Goal: Browse casually

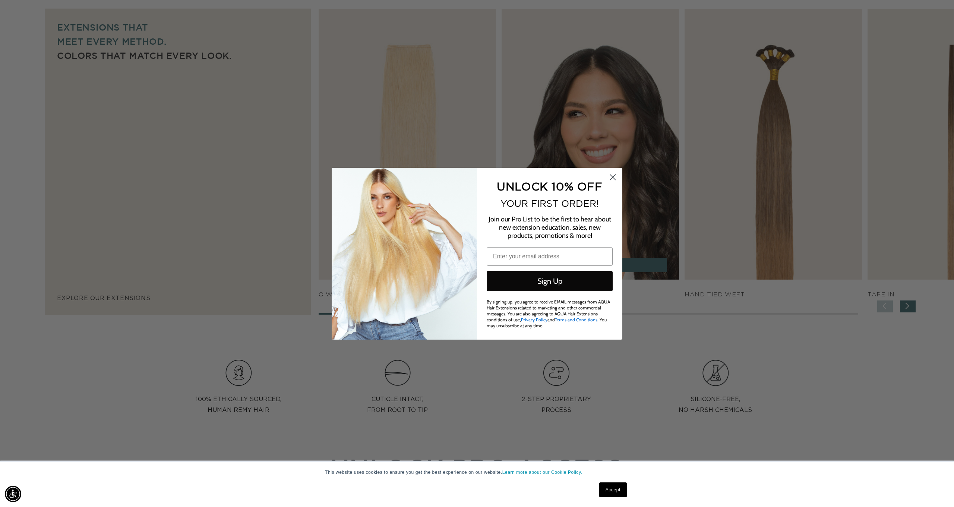
scroll to position [514, 0]
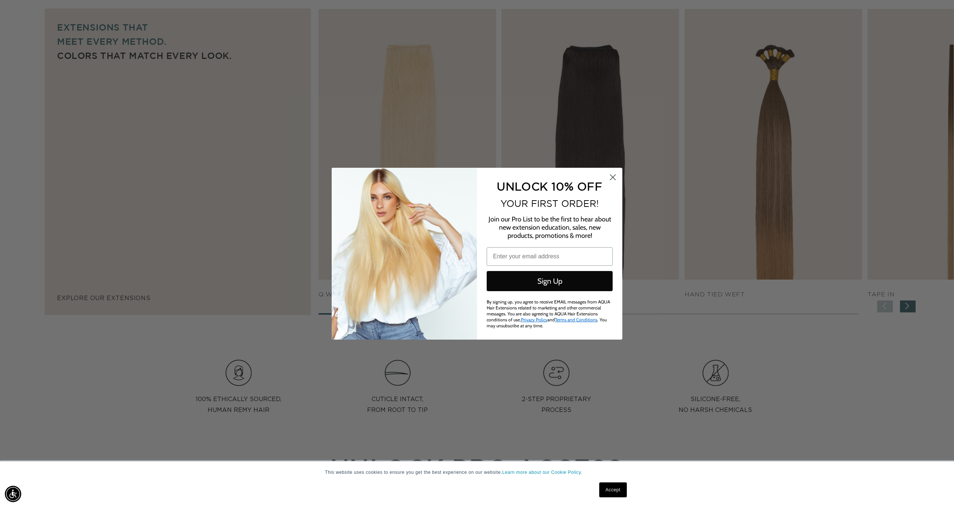
click at [609, 174] on circle "Close dialog" at bounding box center [613, 177] width 12 height 12
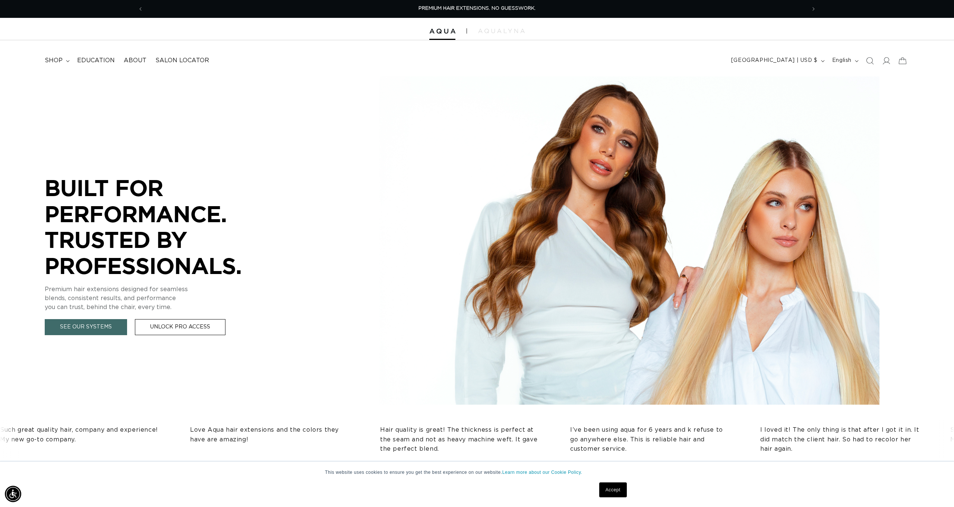
scroll to position [0, 0]
click at [61, 62] on span "shop" at bounding box center [54, 61] width 18 height 8
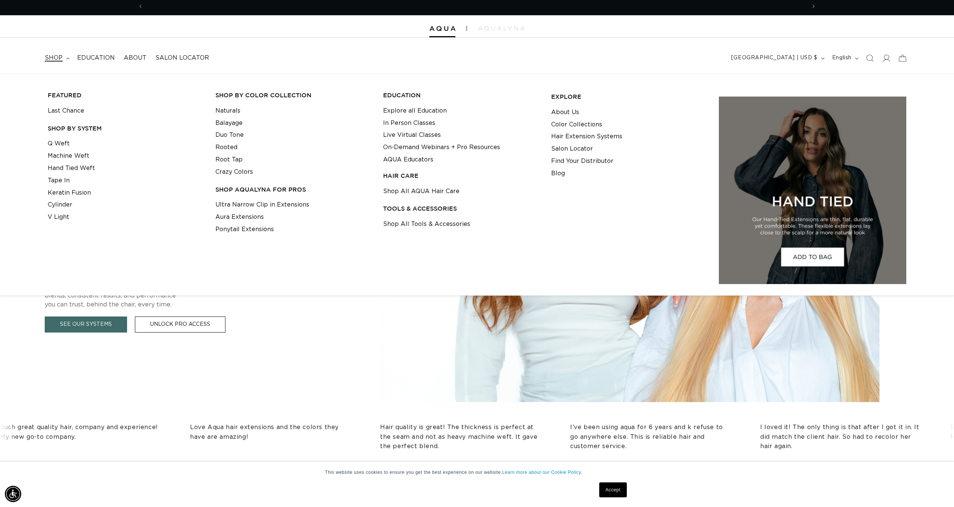
scroll to position [0, 663]
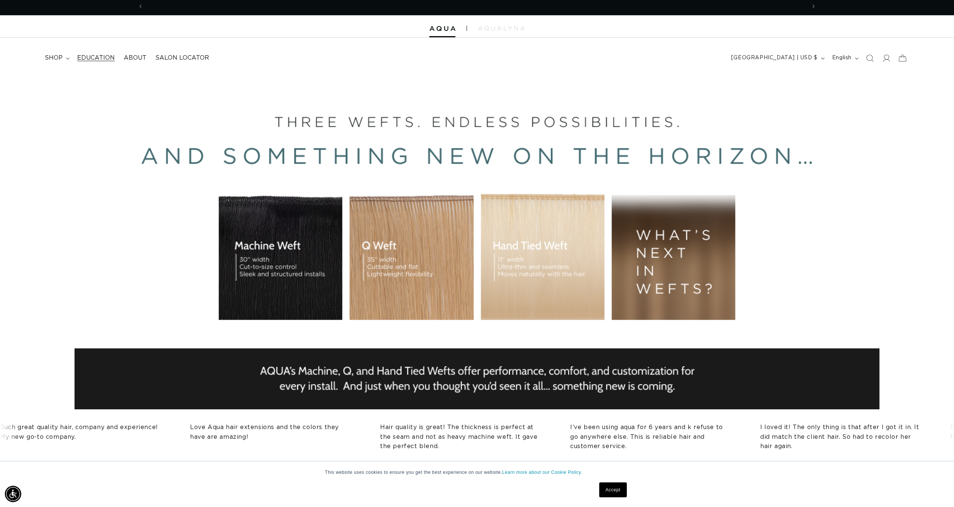
click at [87, 57] on span "Education" at bounding box center [96, 58] width 38 height 8
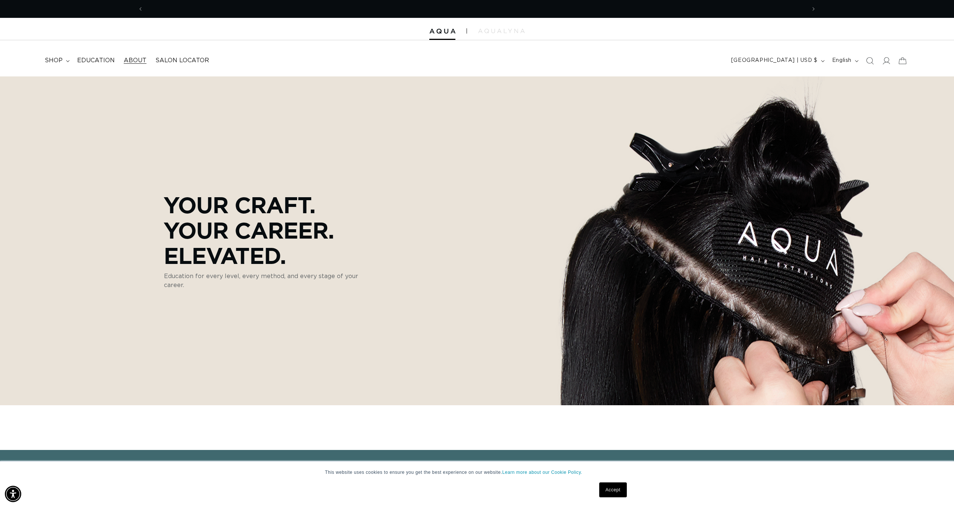
scroll to position [0, 1326]
click at [134, 64] on link "About" at bounding box center [135, 60] width 32 height 17
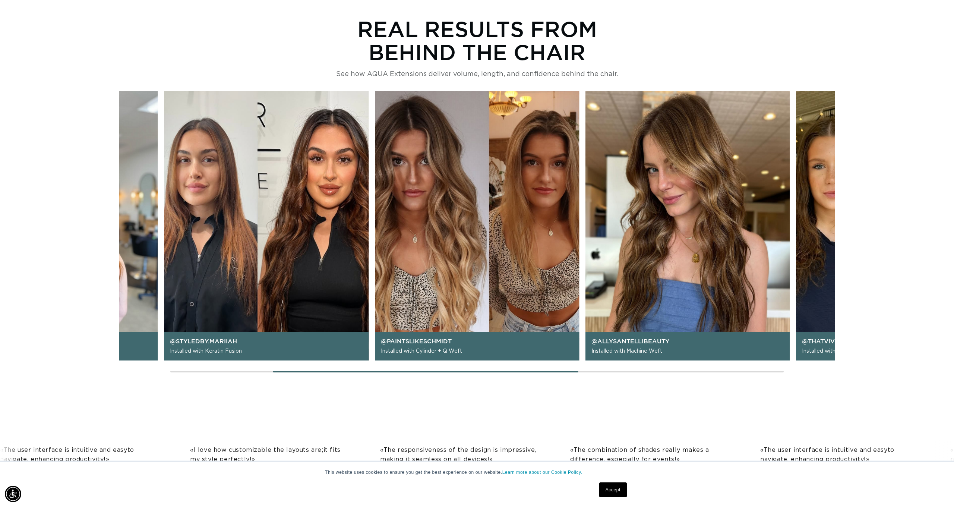
scroll to position [683, 0]
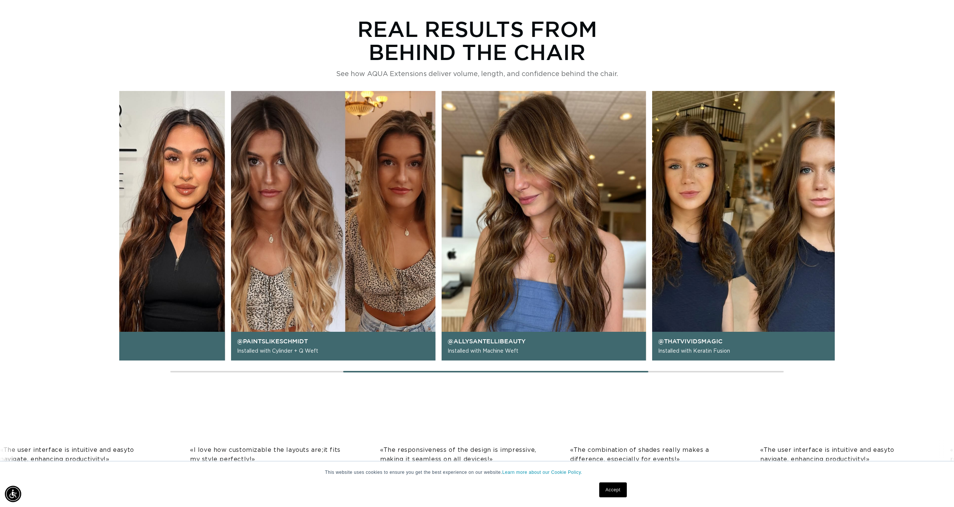
click at [231, 147] on img "3 / 6" at bounding box center [333, 226] width 205 height 270
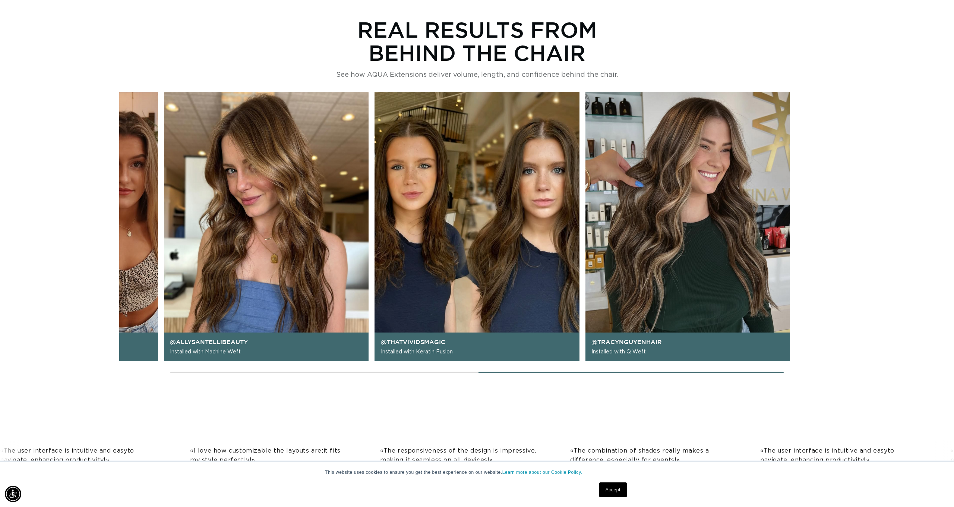
scroll to position [0, 663]
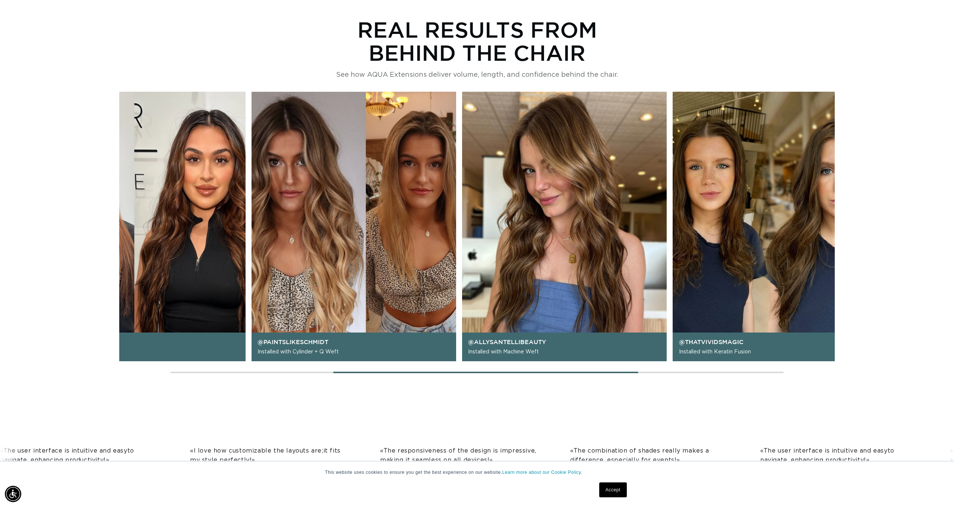
click at [628, 183] on img "4 / 6" at bounding box center [564, 227] width 205 height 270
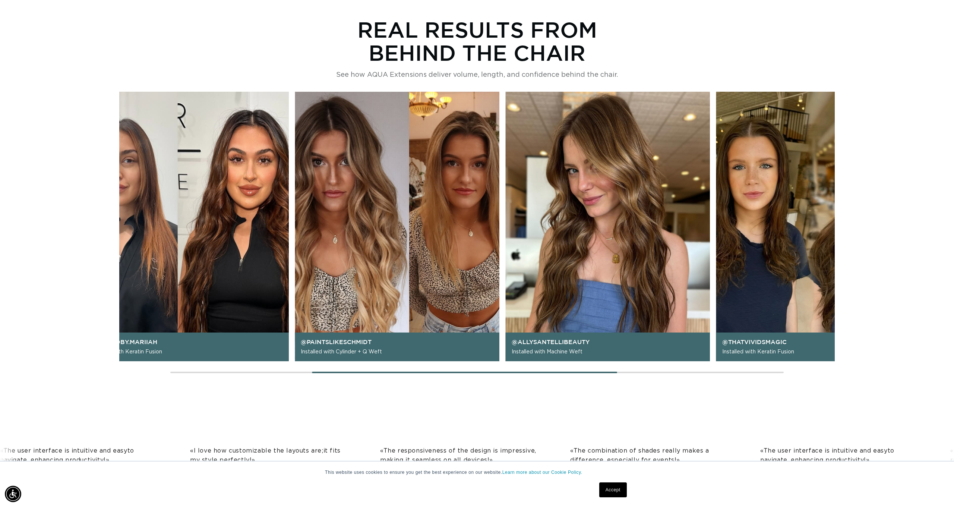
click at [500, 183] on img "3 / 6" at bounding box center [397, 227] width 205 height 270
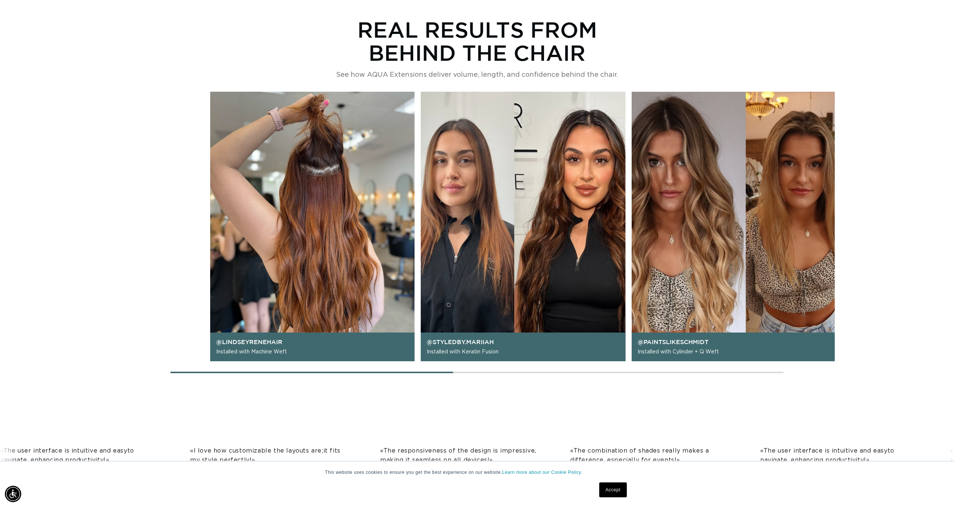
click at [504, 183] on div "@lindseyrenehair Installed with Machine Weft @styledby.mariiah Installed with K…" at bounding box center [523, 227] width 626 height 270
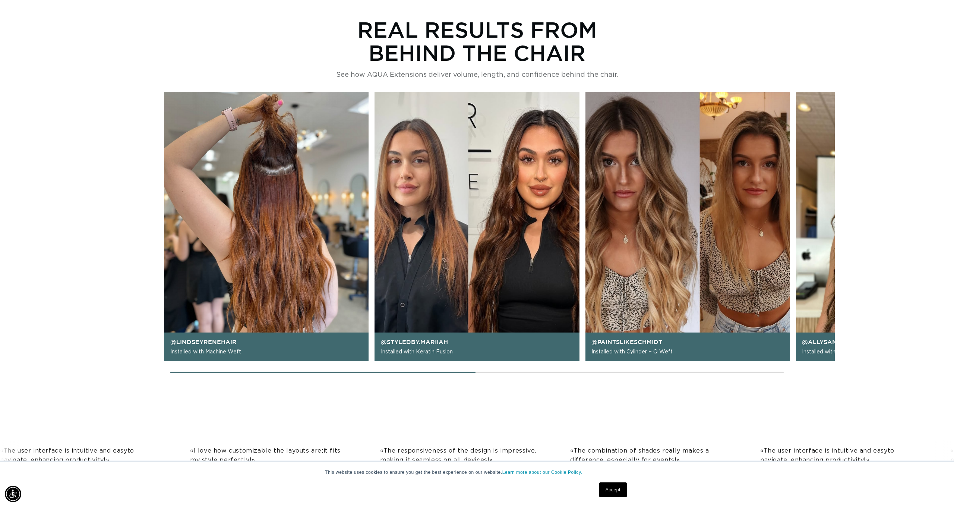
scroll to position [0, 1326]
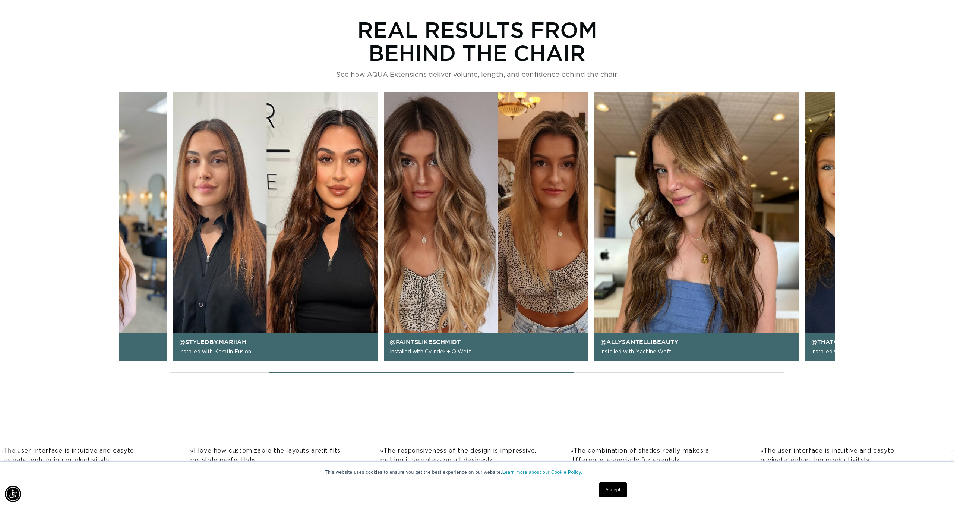
click at [420, 176] on img "3 / 6" at bounding box center [486, 227] width 205 height 270
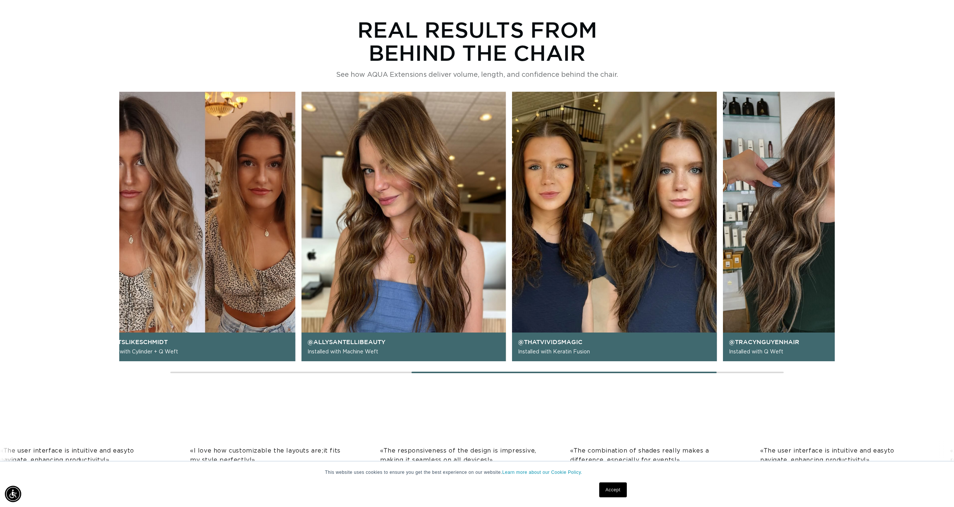
click at [466, 173] on img "4 / 6" at bounding box center [404, 227] width 205 height 270
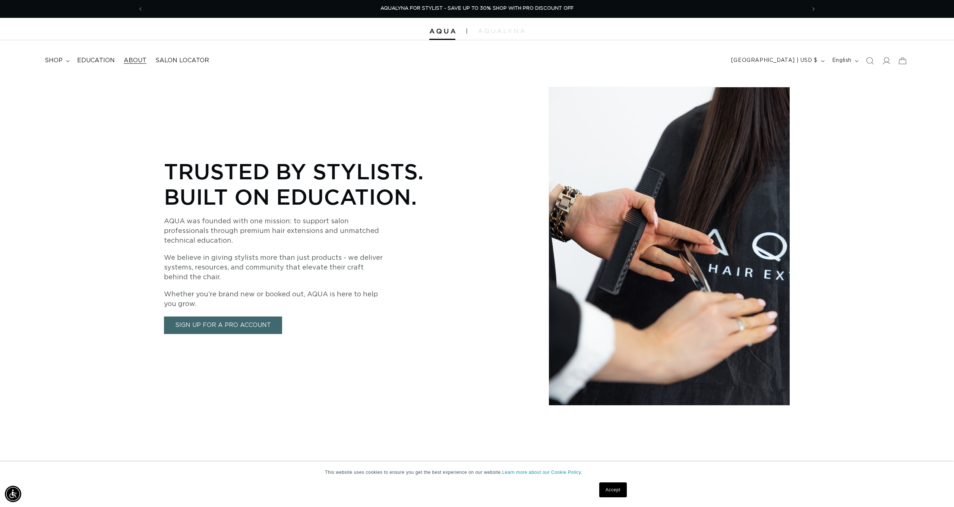
click at [438, 35] on div at bounding box center [477, 29] width 954 height 22
click at [454, 25] on div at bounding box center [477, 29] width 954 height 22
click at [507, 34] on div at bounding box center [477, 29] width 954 height 22
click at [59, 60] on span "shop" at bounding box center [54, 61] width 18 height 8
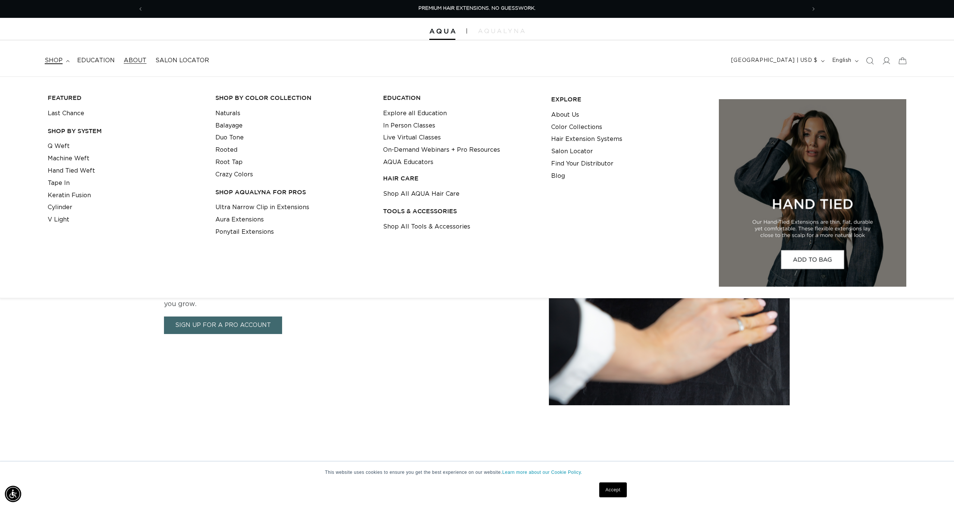
scroll to position [1, 0]
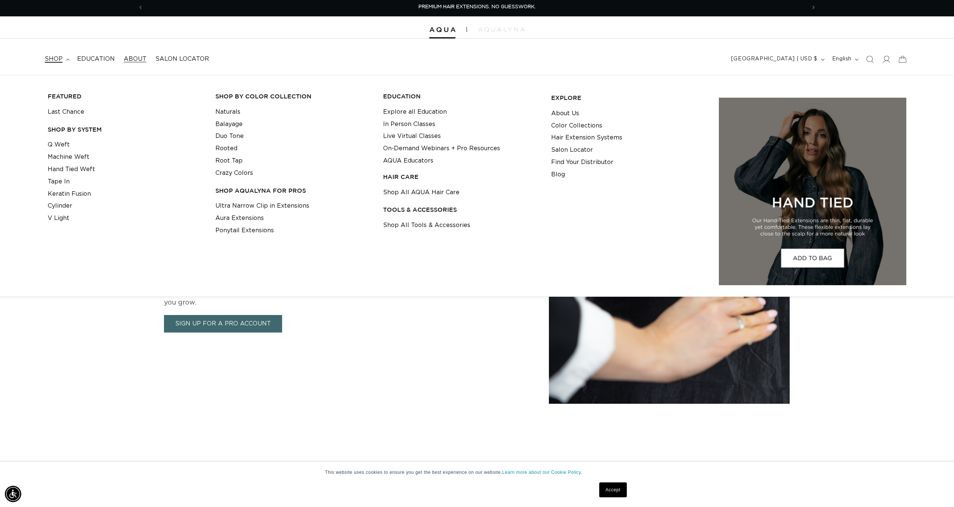
click at [74, 126] on h3 "SHOP BY SYSTEM" at bounding box center [126, 130] width 156 height 8
click at [50, 57] on span "shop" at bounding box center [54, 59] width 18 height 8
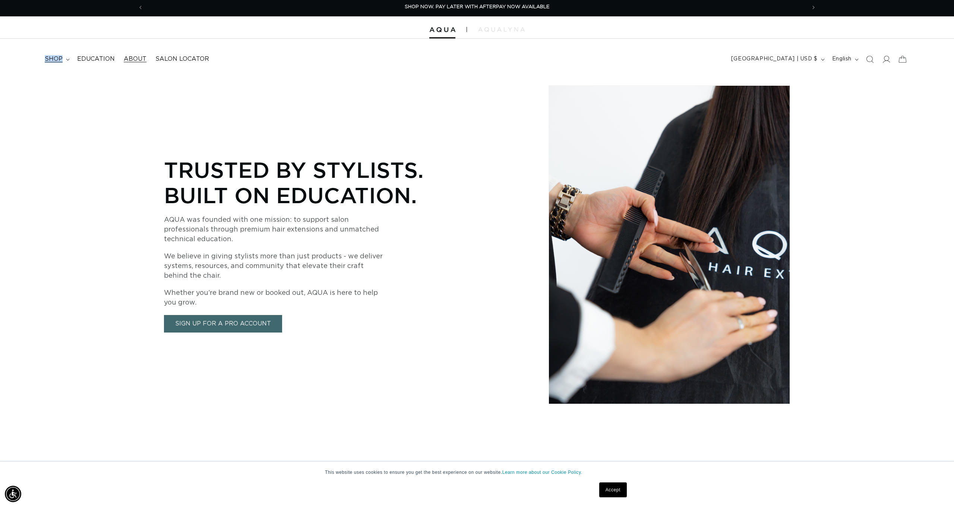
click at [50, 57] on span "shop" at bounding box center [54, 59] width 18 height 8
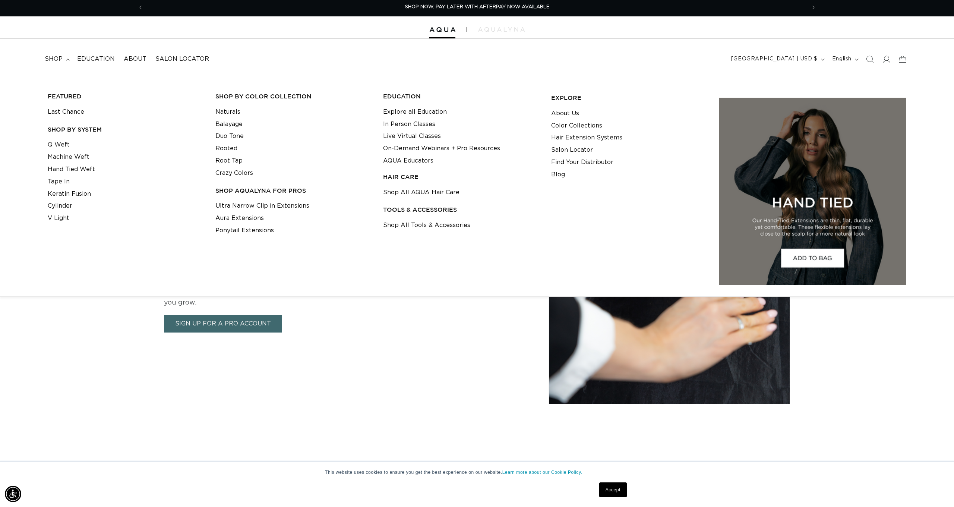
drag, startPoint x: 431, startPoint y: 22, endPoint x: 434, endPoint y: 26, distance: 4.7
click at [432, 24] on div at bounding box center [477, 27] width 954 height 22
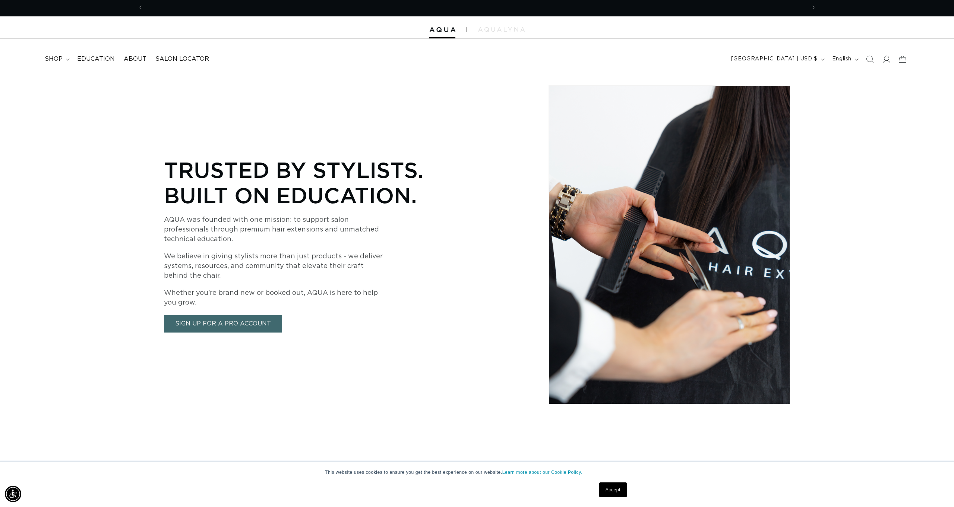
scroll to position [0, 1326]
click at [513, 32] on div at bounding box center [477, 27] width 954 height 22
click at [488, 31] on img at bounding box center [501, 29] width 47 height 4
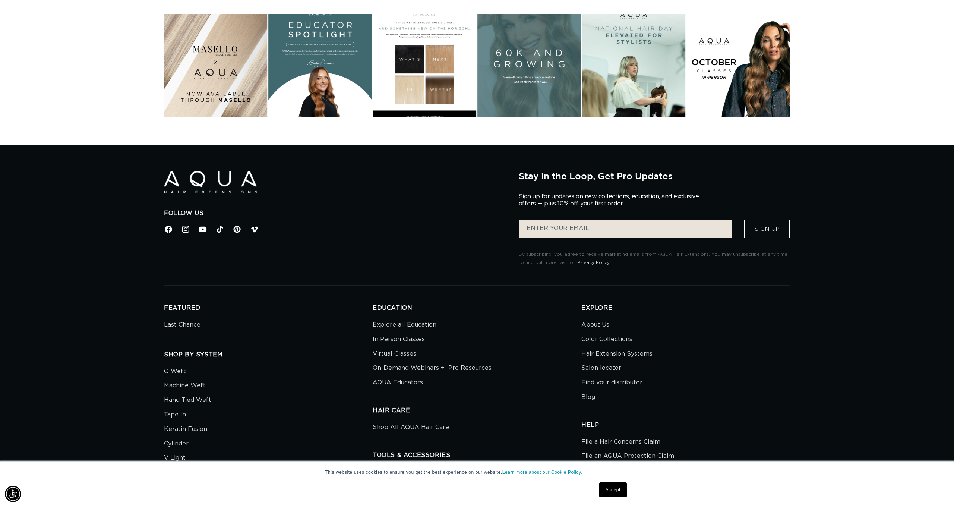
scroll to position [0, 663]
